Goal: Task Accomplishment & Management: Complete application form

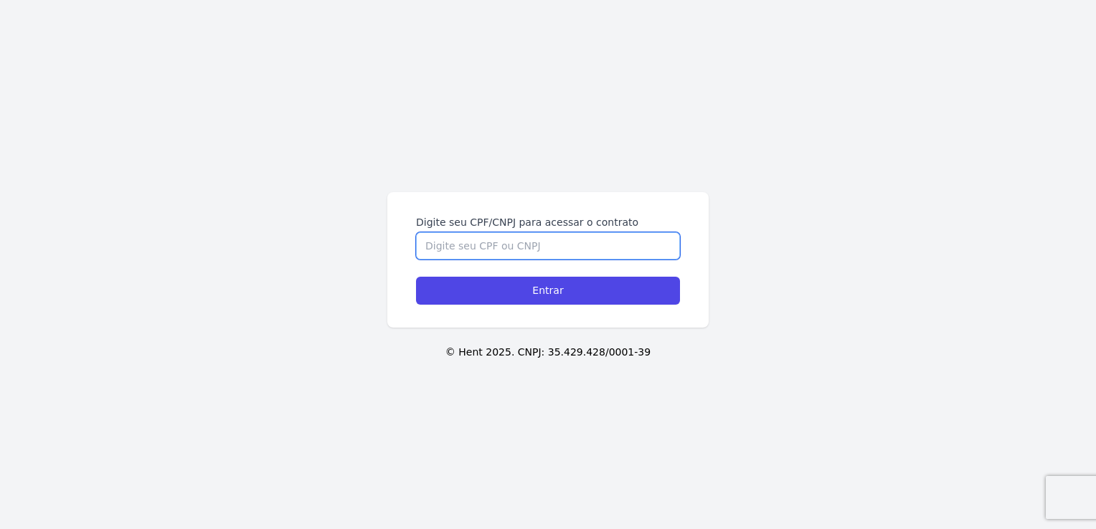
click at [601, 252] on input "Digite seu CPF/CNPJ para acessar o contrato" at bounding box center [548, 245] width 264 height 27
type input "18108146894"
click at [416, 277] on input "Entrar" at bounding box center [548, 291] width 264 height 28
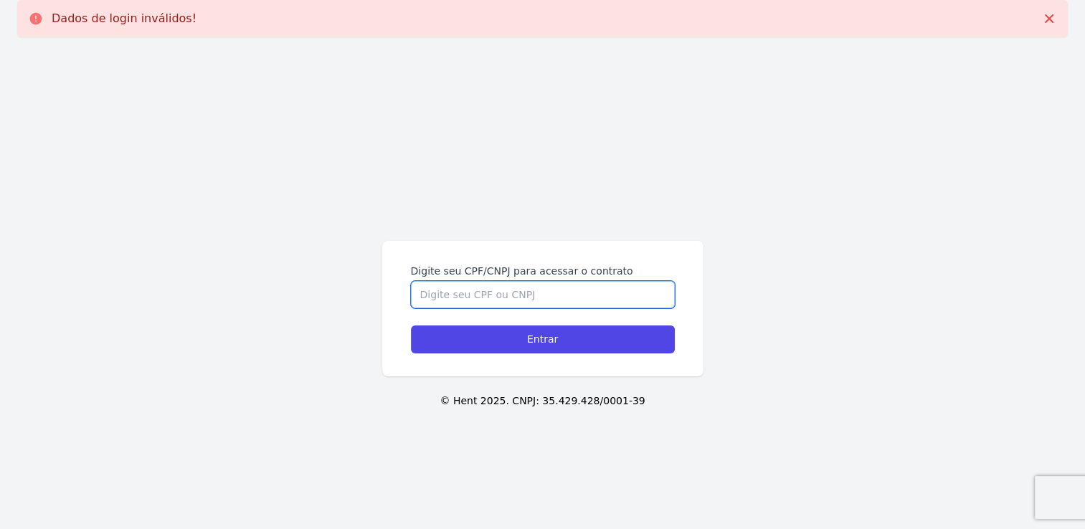
click at [552, 302] on input "Digite seu CPF/CNPJ para acessar o contrato" at bounding box center [543, 294] width 264 height 27
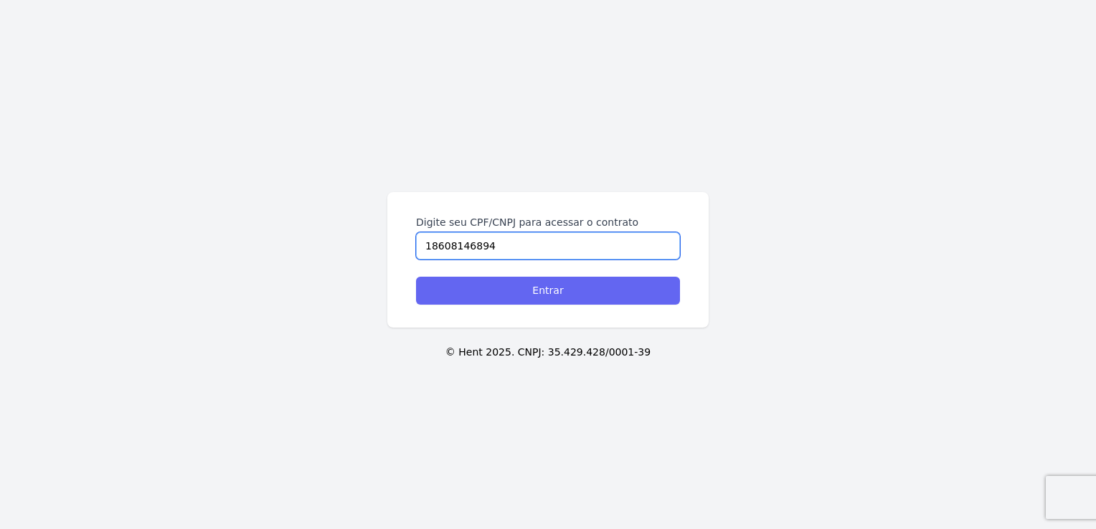
type input "18608146894"
click at [490, 286] on input "Entrar" at bounding box center [548, 291] width 264 height 28
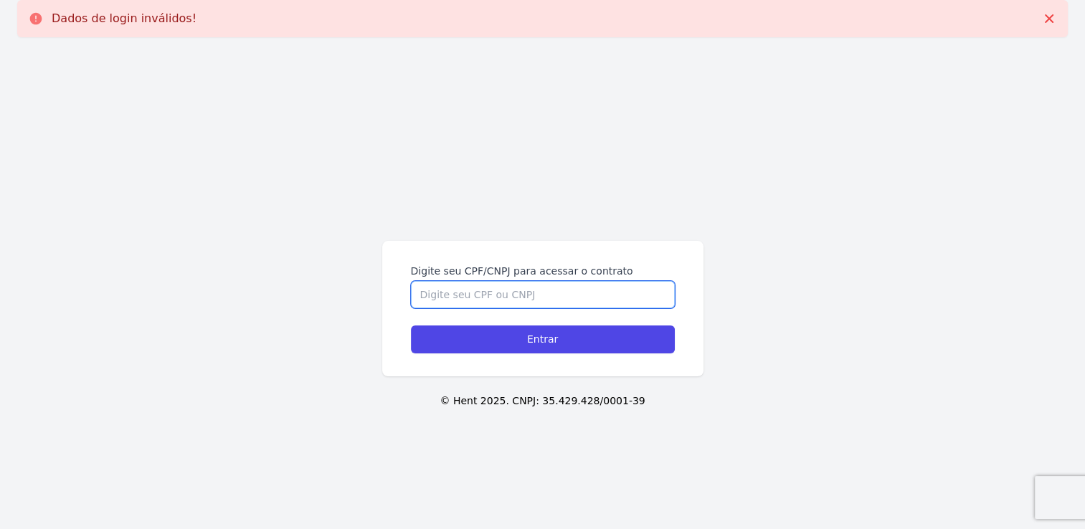
click at [490, 286] on input "Digite seu CPF/CNPJ para acessar o contrato" at bounding box center [543, 294] width 264 height 27
type input "4"
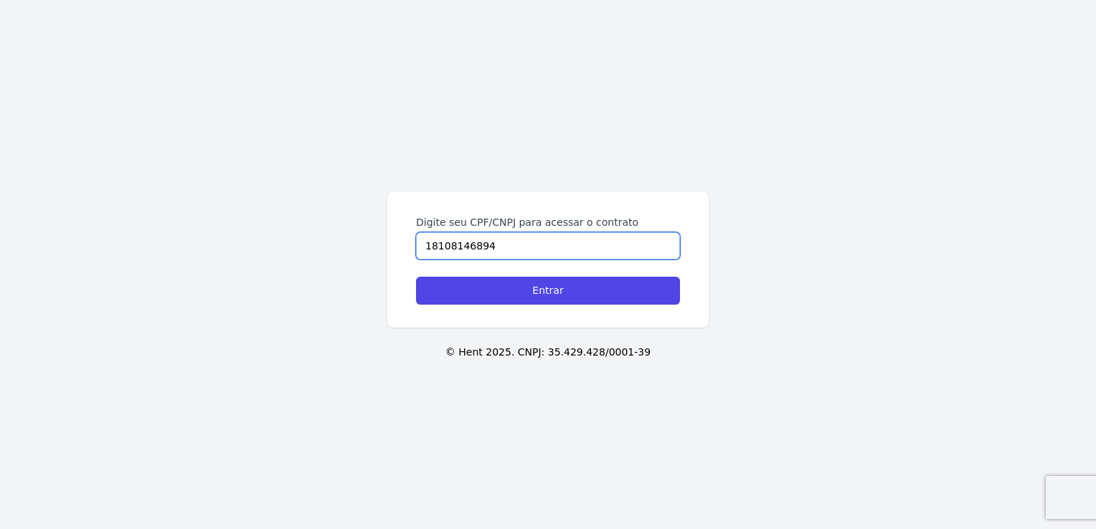
type input "18108146894"
click at [490, 286] on input "Entrar" at bounding box center [548, 291] width 264 height 28
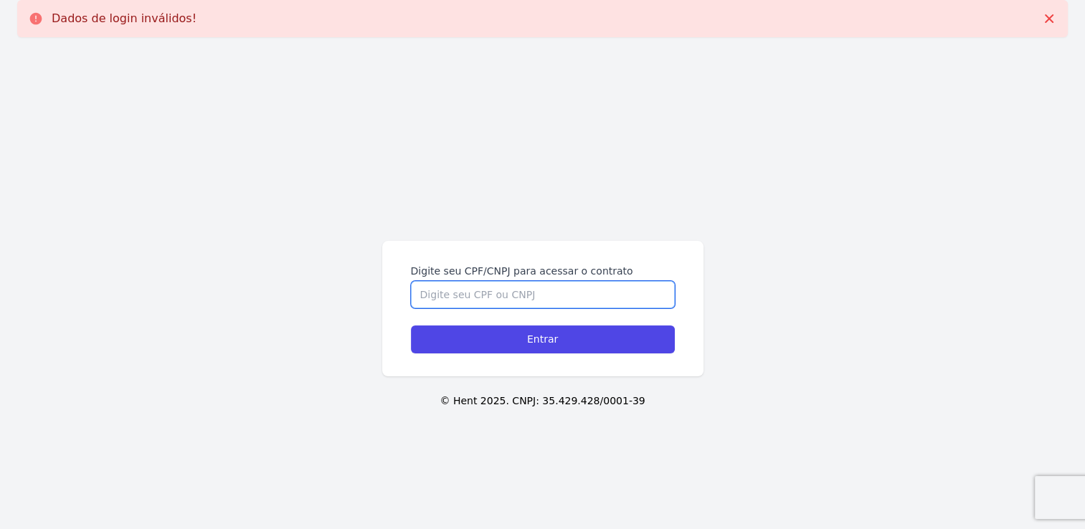
click at [490, 286] on input "Digite seu CPF/CNPJ para acessar o contrato" at bounding box center [543, 294] width 264 height 27
type input "44452505899"
click at [411, 326] on input "Entrar" at bounding box center [543, 340] width 264 height 28
click at [482, 297] on input "Digite seu CPF/CNPJ para acessar o contrato" at bounding box center [543, 294] width 264 height 27
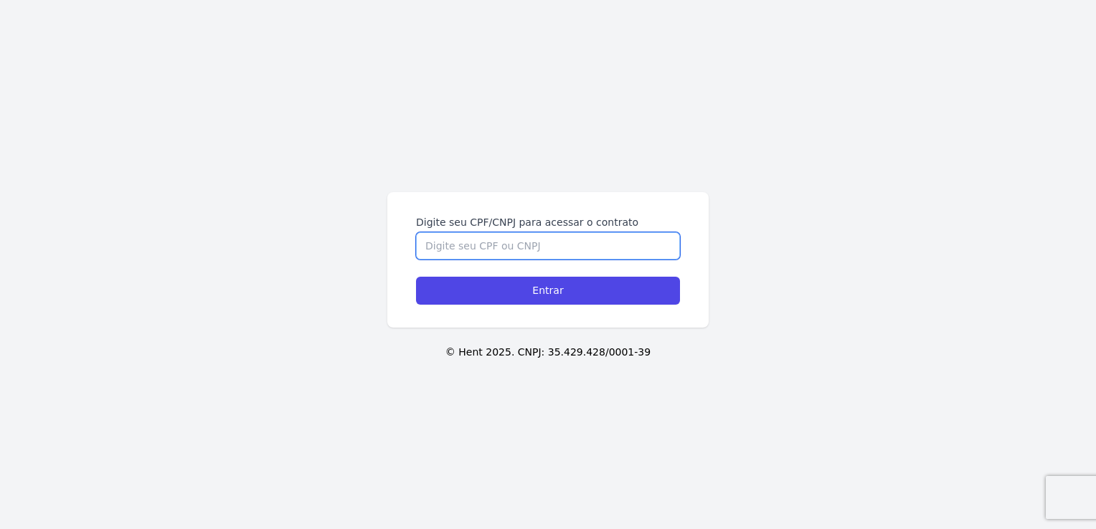
click at [503, 247] on input "Digite seu CPF/CNPJ para acessar o contrato" at bounding box center [548, 245] width 264 height 27
type input "1"
click at [503, 247] on input "1" at bounding box center [548, 245] width 264 height 27
type input "18608146894"
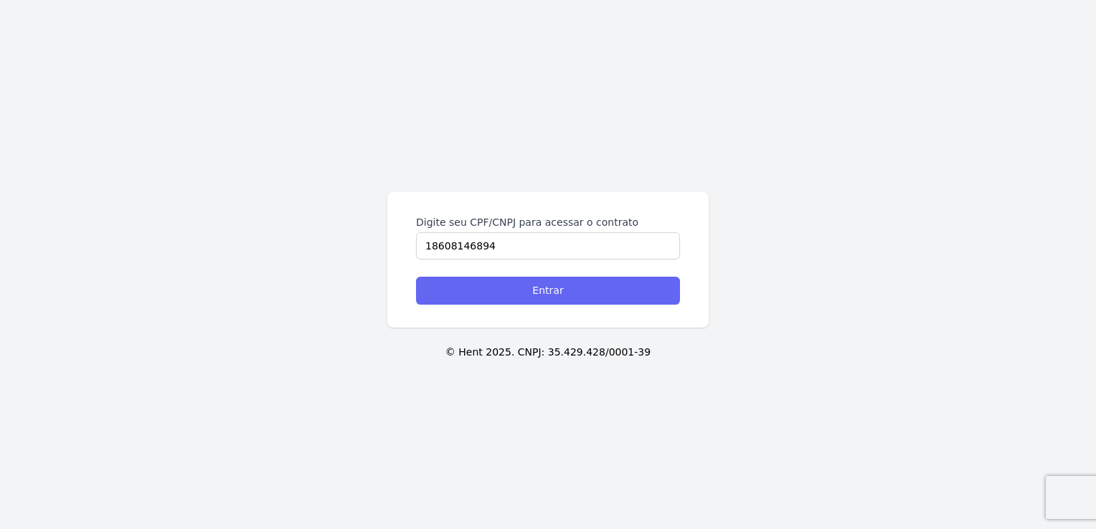
drag, startPoint x: 520, startPoint y: 307, endPoint x: 528, endPoint y: 287, distance: 21.6
click at [528, 287] on div "Digite seu CPF/CNPJ para acessar o contrato 18608146894 Entrar" at bounding box center [547, 260] width 321 height 136
click at [528, 287] on input "Entrar" at bounding box center [548, 291] width 264 height 28
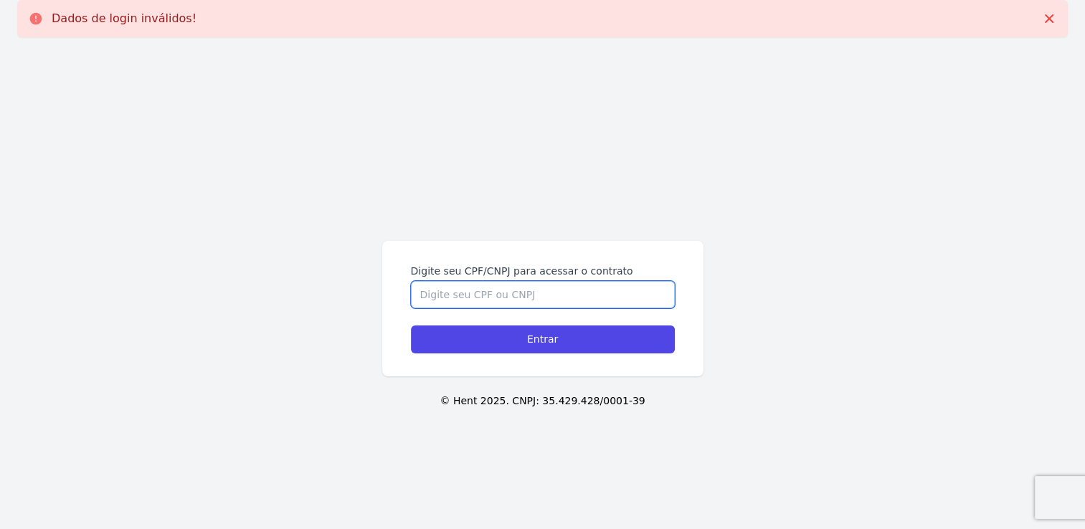
click at [526, 282] on input "Digite seu CPF/CNPJ para acessar o contrato" at bounding box center [543, 294] width 264 height 27
type input "21915147824"
click at [411, 326] on input "Entrar" at bounding box center [543, 340] width 264 height 28
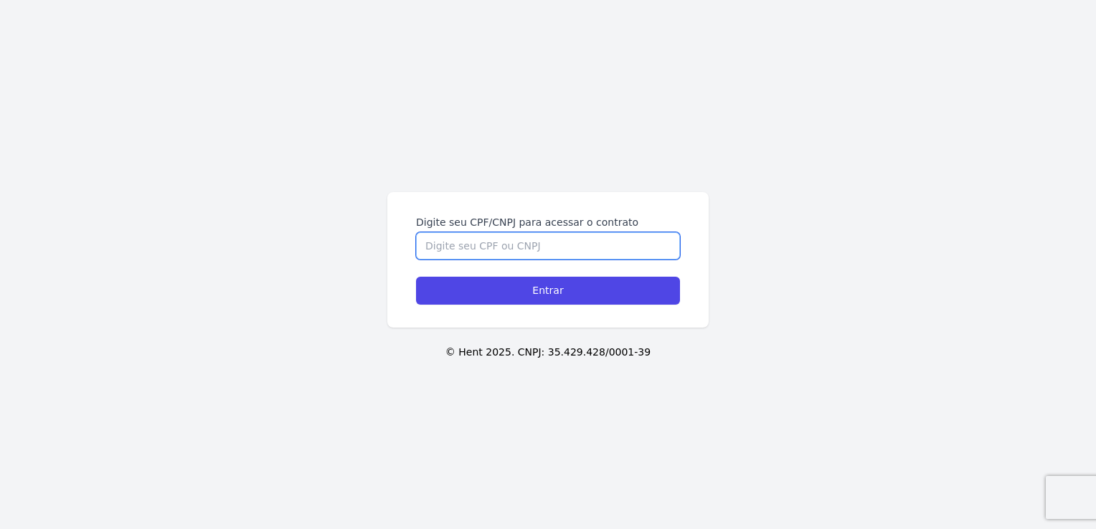
click at [480, 257] on input "Digite seu CPF/CNPJ para acessar o contrato" at bounding box center [548, 245] width 264 height 27
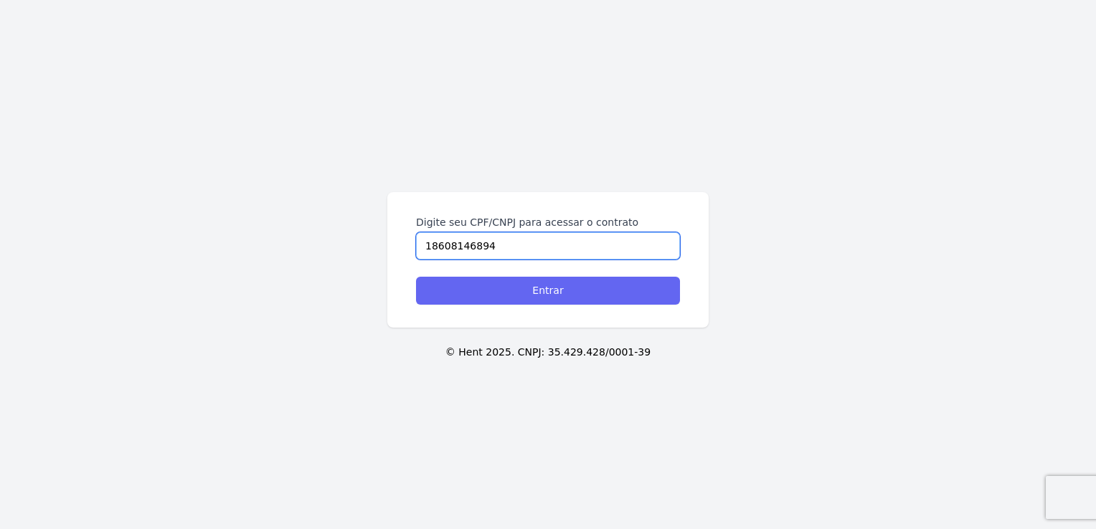
type input "18608146894"
click at [478, 288] on input "Entrar" at bounding box center [548, 291] width 264 height 28
